Goal: Communication & Community: Answer question/provide support

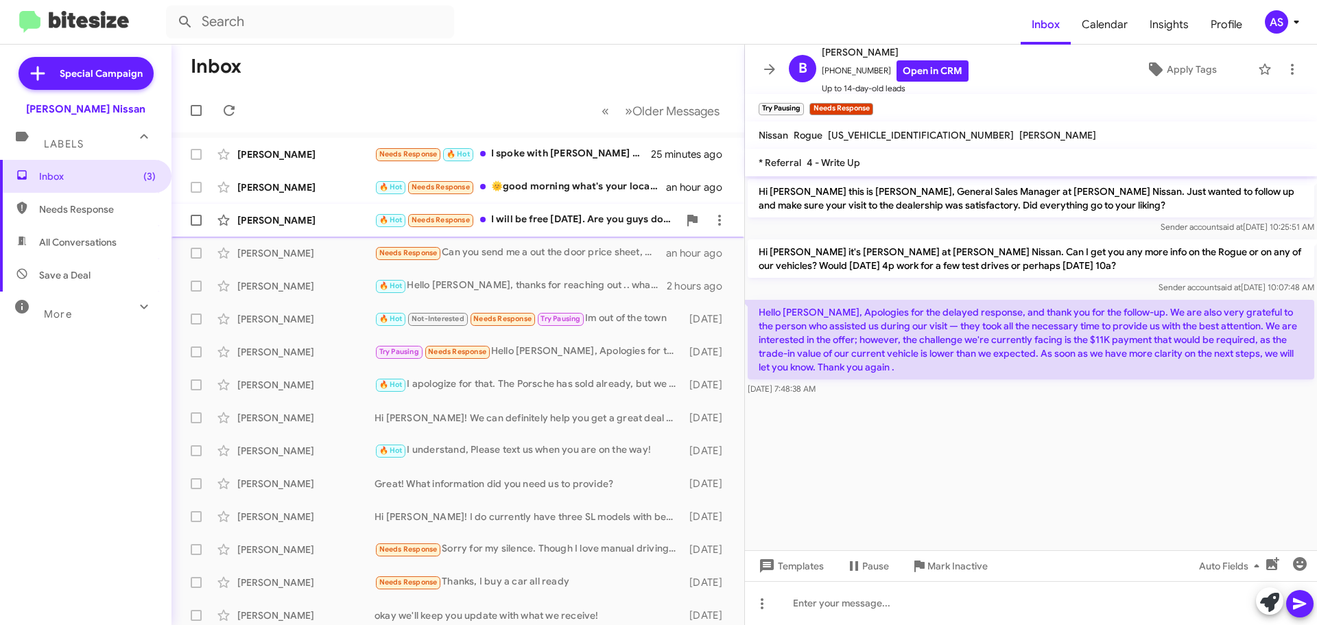
click at [602, 214] on div "🔥 Hot Needs Response I will be free [DATE]. Are you guys doing the EV tax credi…" at bounding box center [527, 220] width 304 height 16
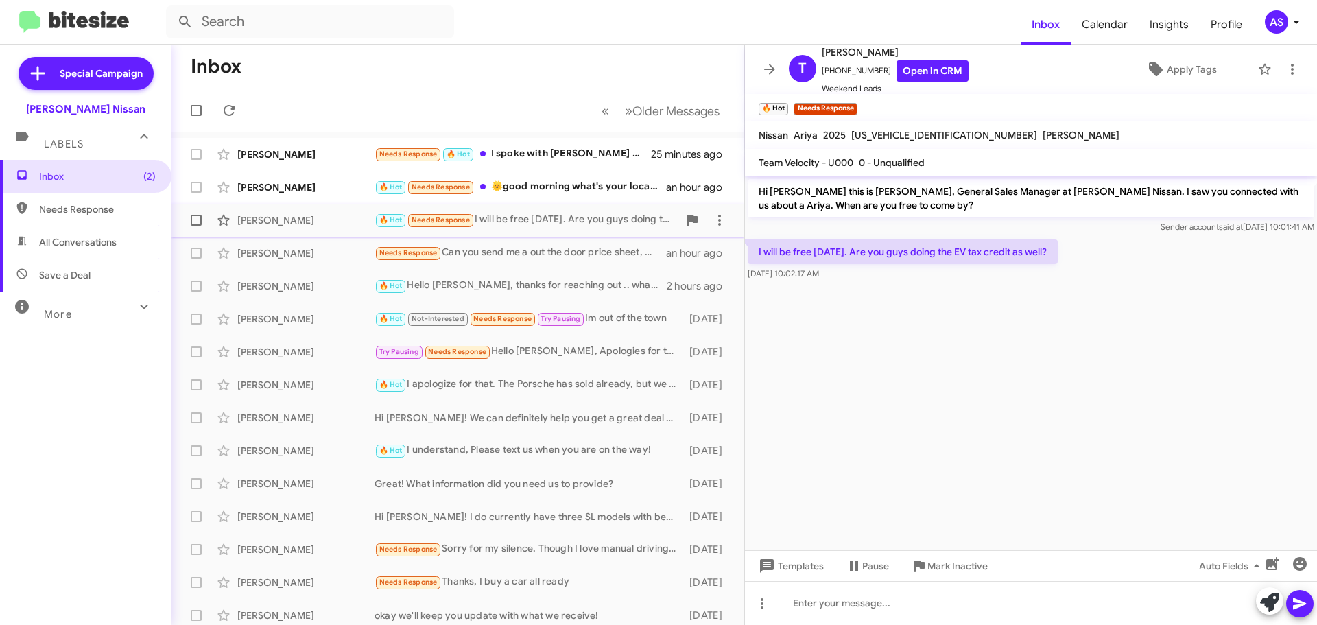
click at [593, 204] on span "[PERSON_NAME] 🔥 Hot Needs Response I will be free [DATE]. Are you guys doing th…" at bounding box center [457, 220] width 573 height 33
click at [589, 198] on div "[PERSON_NAME] 🔥 Hot Needs Response 🌞good morning what's your location? an hour …" at bounding box center [457, 187] width 551 height 27
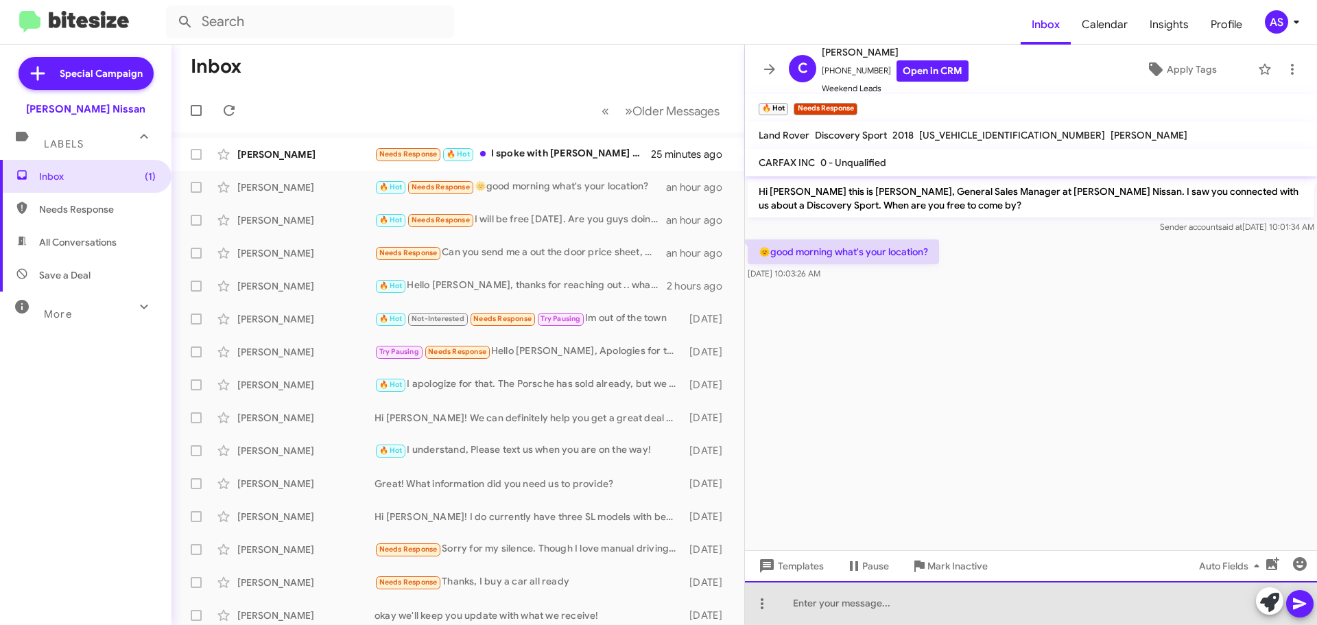
click at [860, 617] on div at bounding box center [1031, 603] width 572 height 44
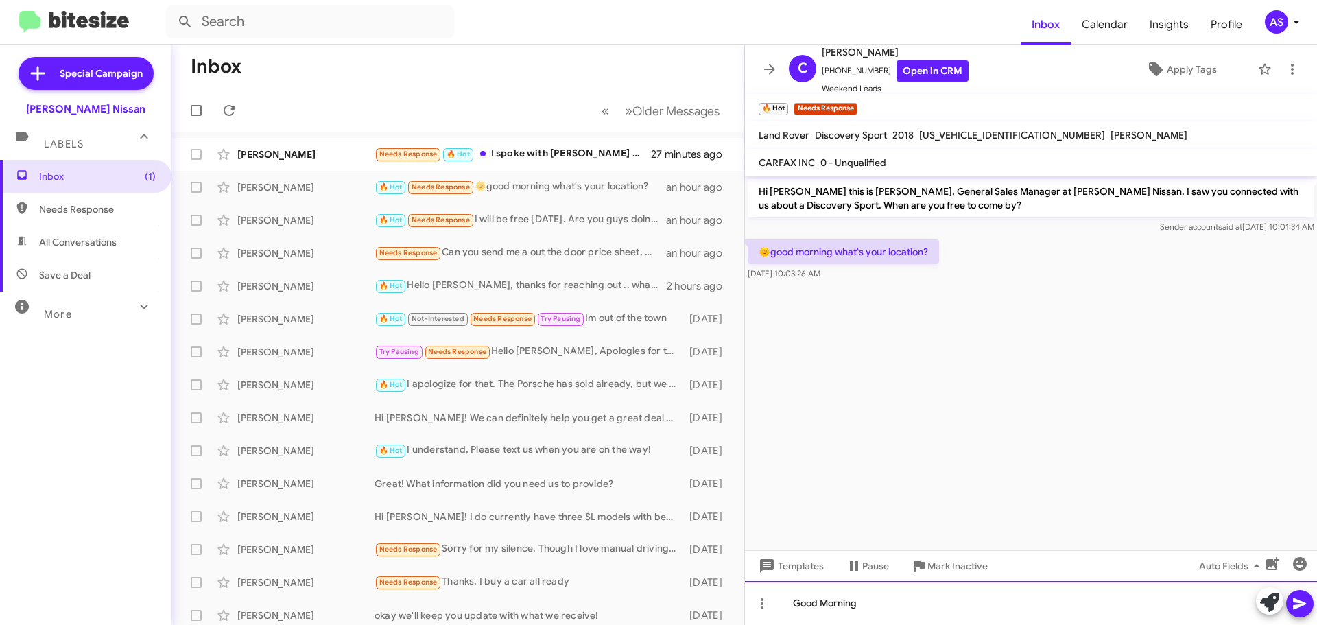
click at [1054, 605] on div "Good Morning" at bounding box center [1031, 603] width 572 height 44
